Goal: Task Accomplishment & Management: Manage account settings

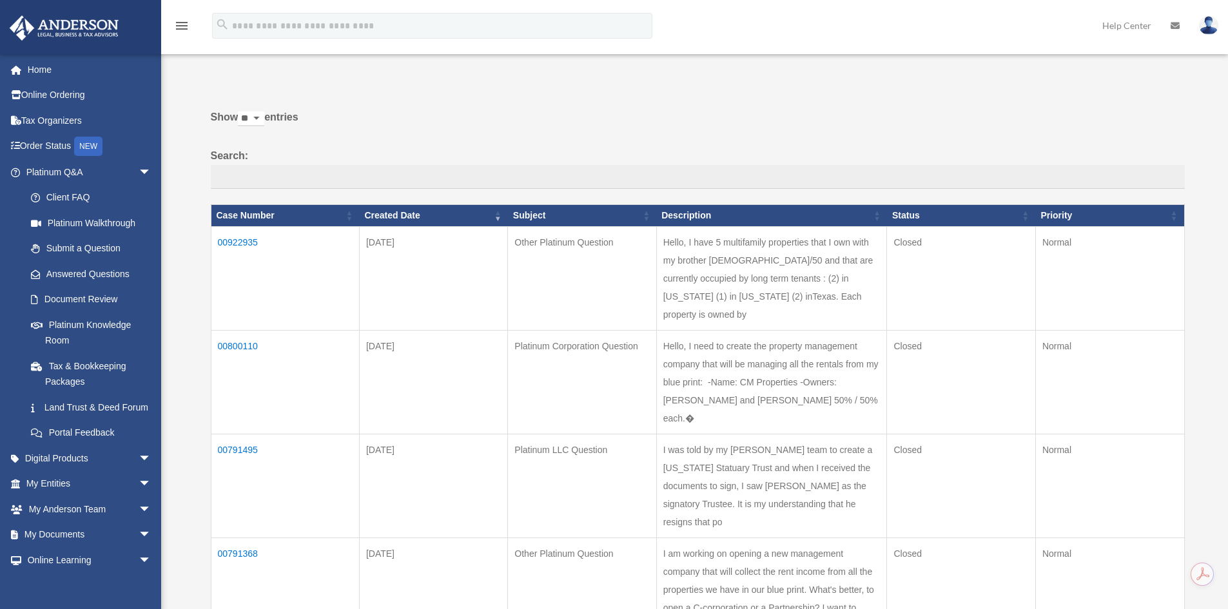
scroll to position [64, 0]
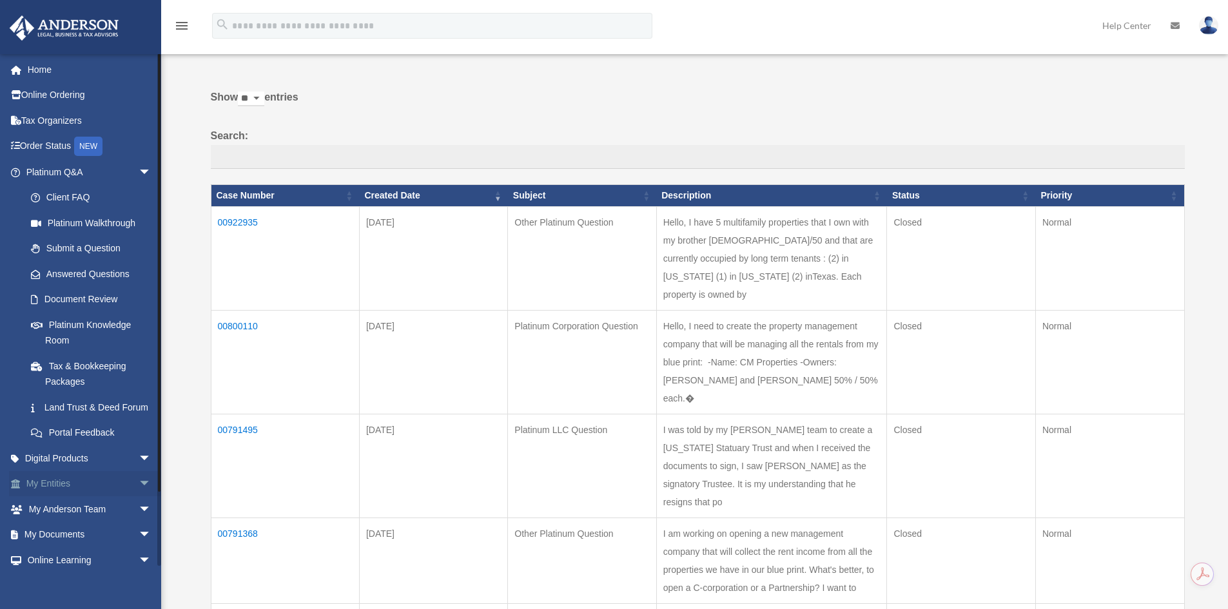
click at [85, 489] on link "My Entities arrow_drop_down" at bounding box center [90, 484] width 162 height 26
click at [139, 498] on span "arrow_drop_down" at bounding box center [152, 484] width 26 height 26
click at [74, 521] on link "Overview" at bounding box center [94, 509] width 153 height 26
click at [61, 497] on link "My Entities arrow_drop_up" at bounding box center [90, 484] width 162 height 26
click at [78, 520] on link "Overview" at bounding box center [94, 509] width 153 height 26
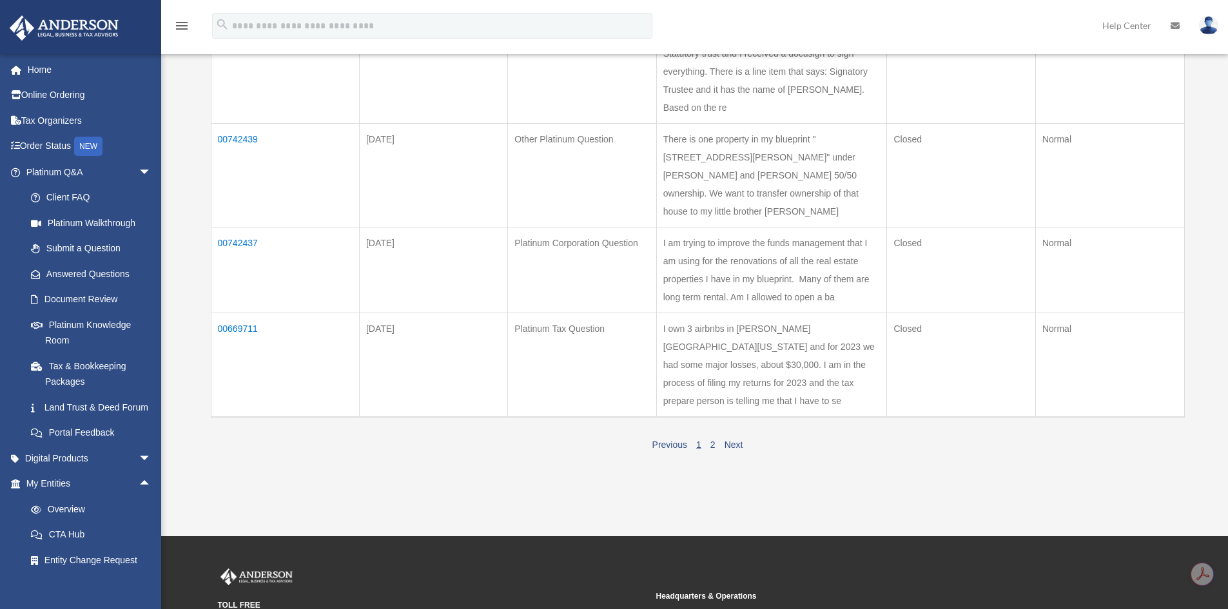
scroll to position [817, 0]
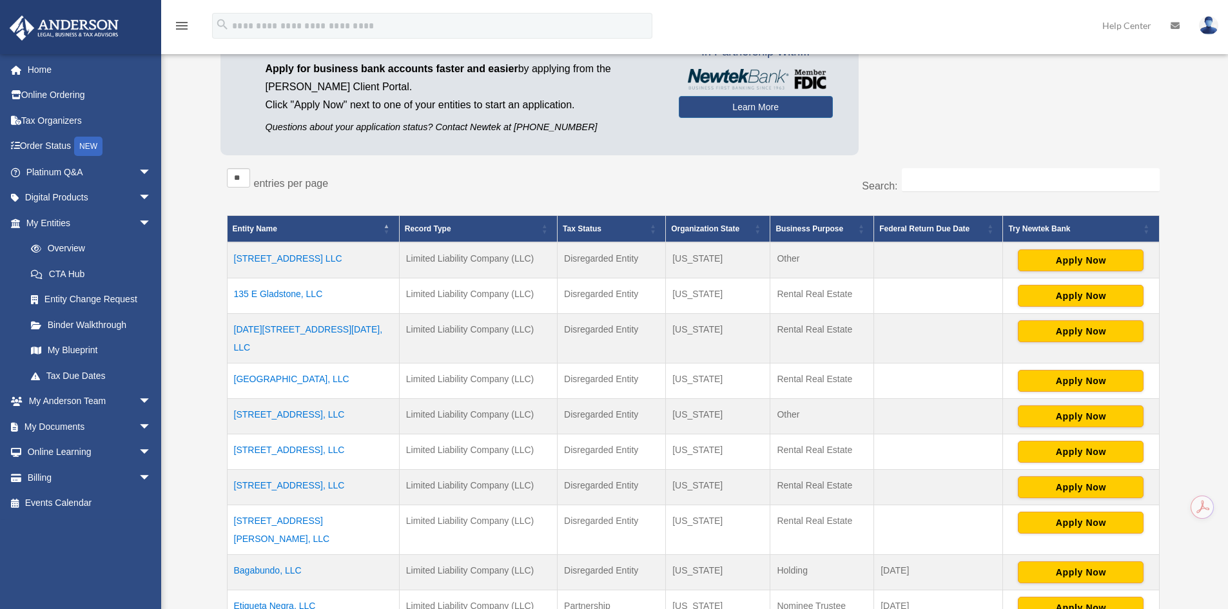
scroll to position [193, 0]
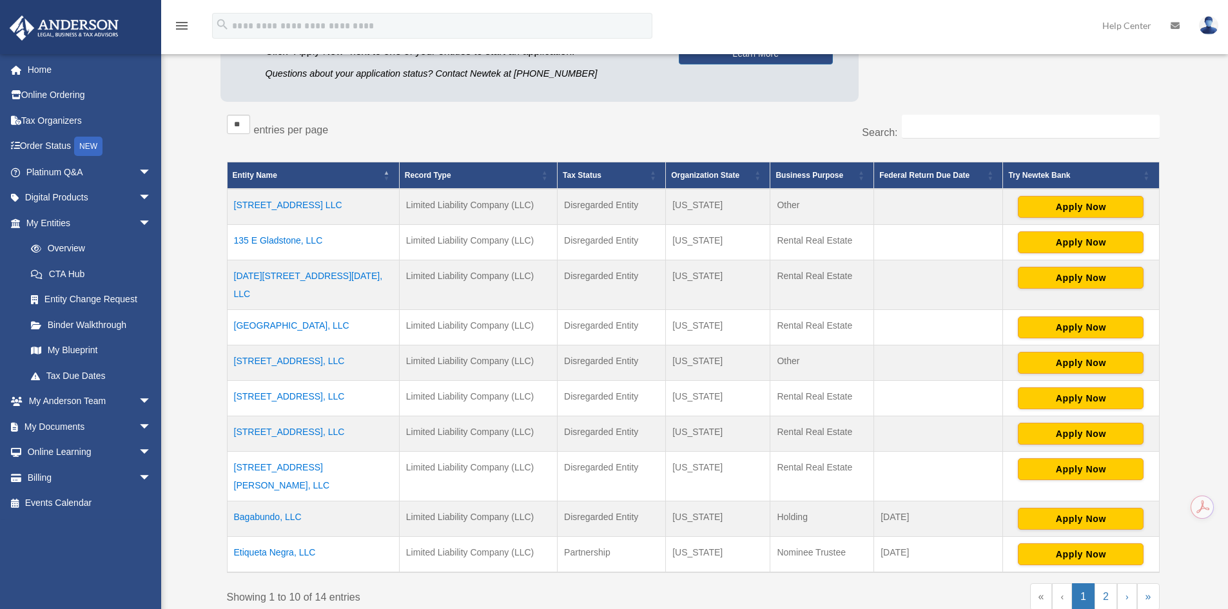
click at [286, 349] on td "[STREET_ADDRESS], LLC" at bounding box center [313, 363] width 172 height 35
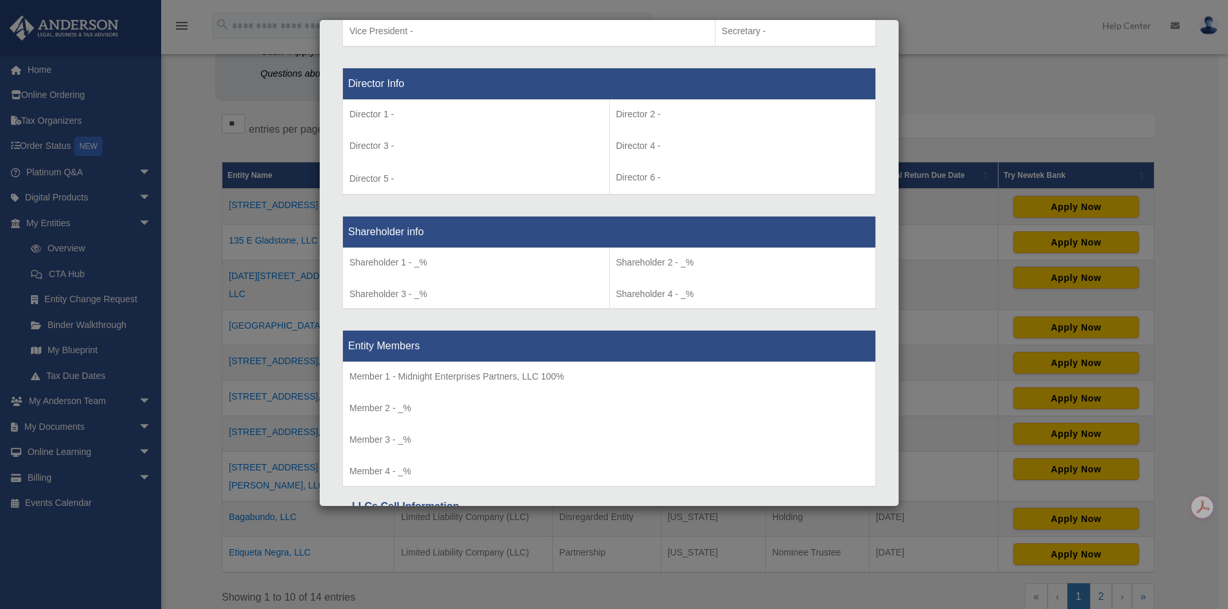
scroll to position [948, 0]
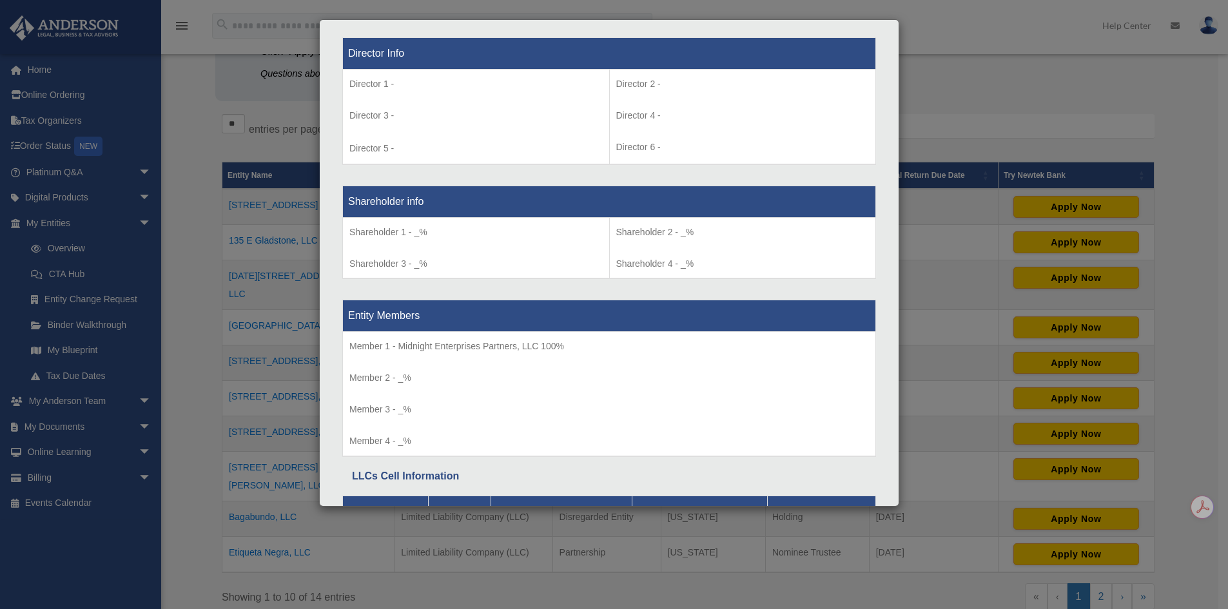
click at [946, 103] on div "Details × Articles Sent Organizational Date" at bounding box center [614, 304] width 1228 height 609
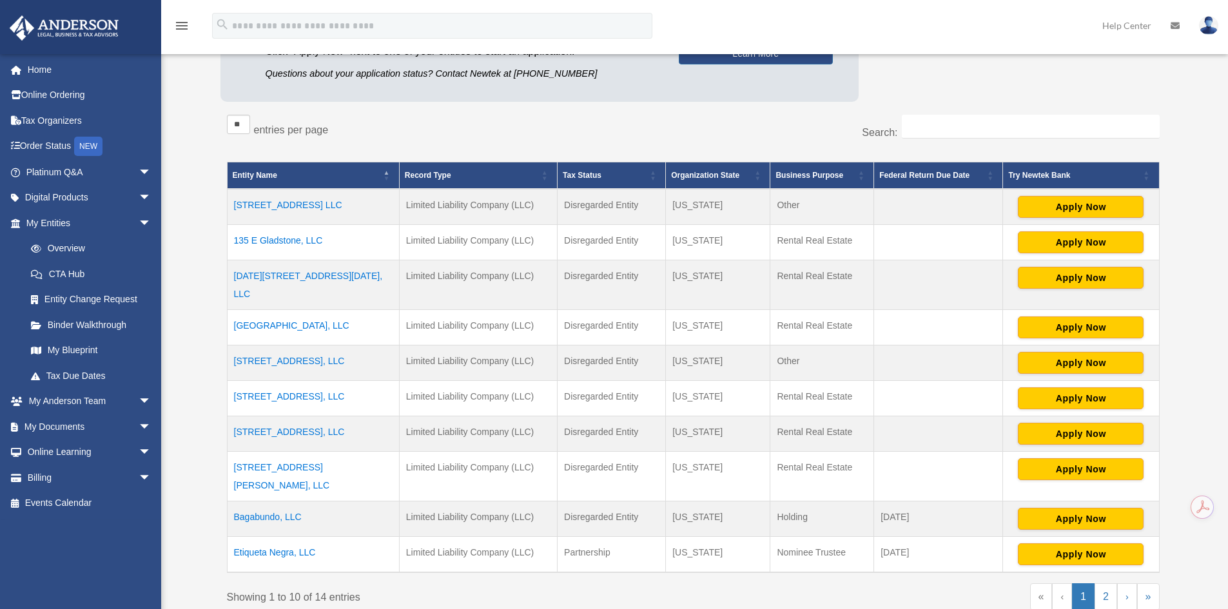
scroll to position [527, 0]
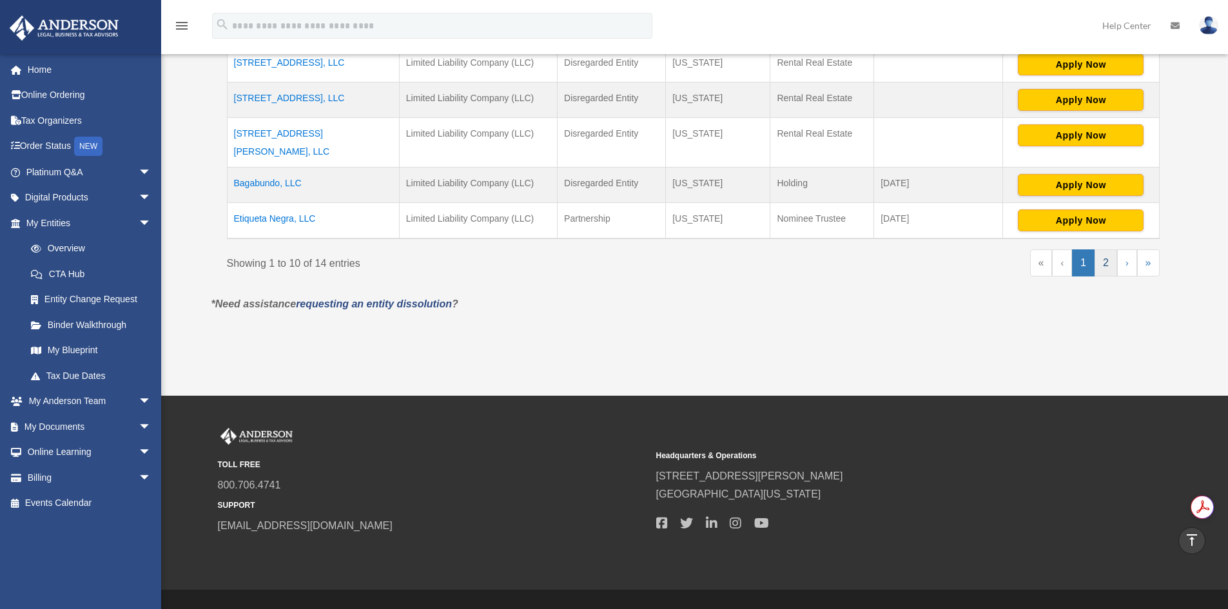
click at [1098, 250] on link "2" at bounding box center [1106, 263] width 23 height 27
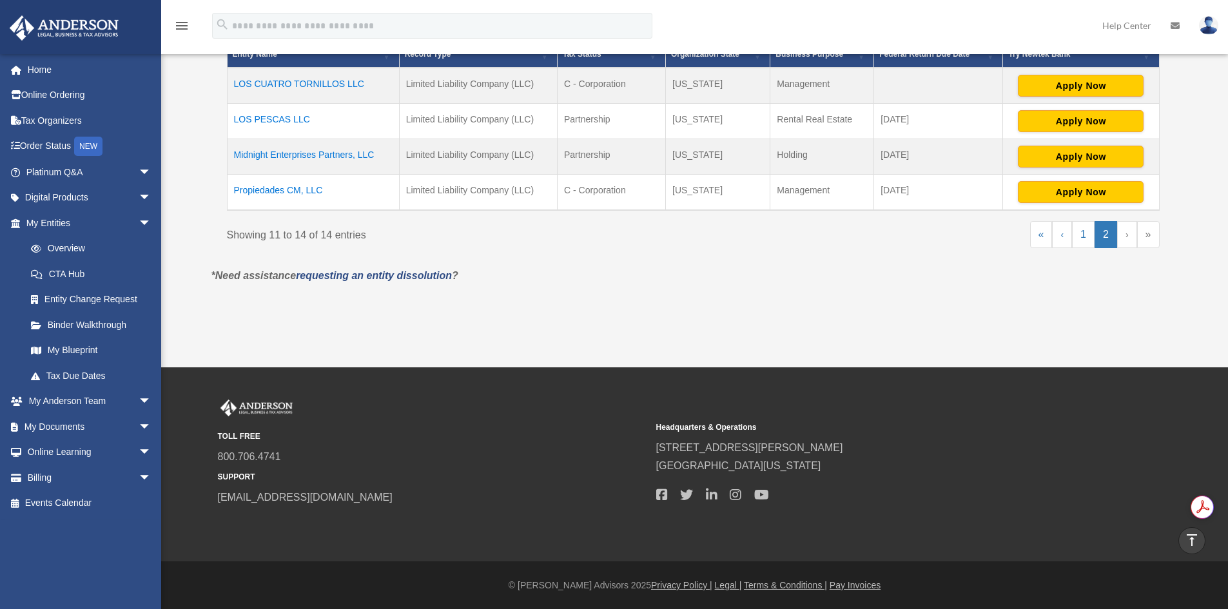
scroll to position [315, 0]
click at [299, 190] on td "Propiedades CM, LLC" at bounding box center [313, 193] width 172 height 36
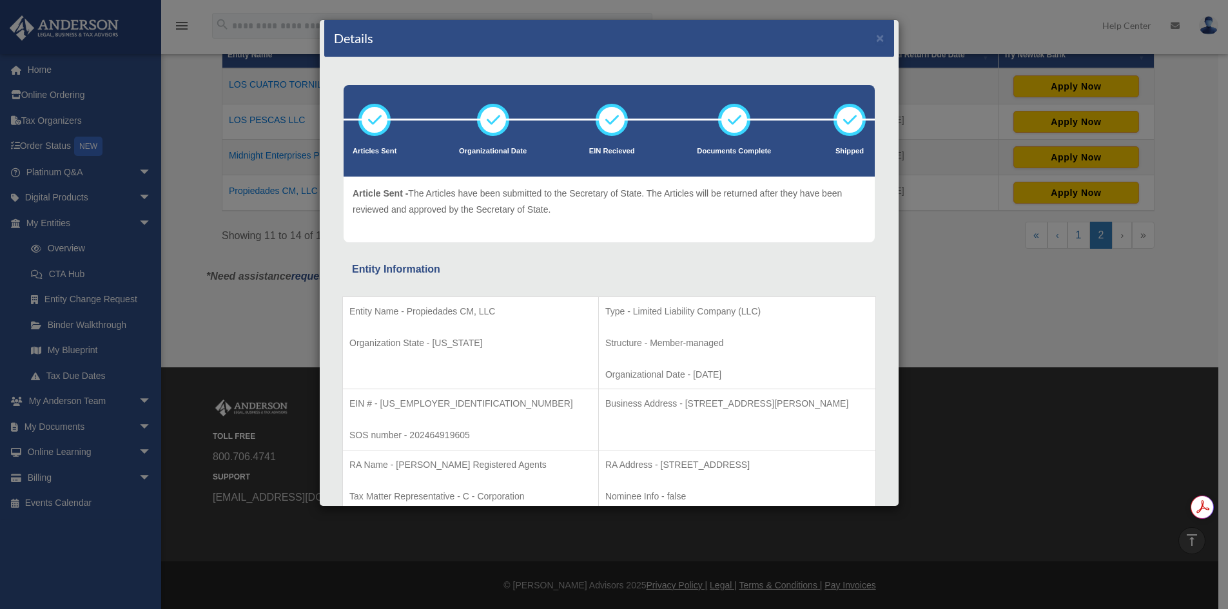
scroll to position [0, 0]
